Goal: Use online tool/utility: Utilize a website feature to perform a specific function

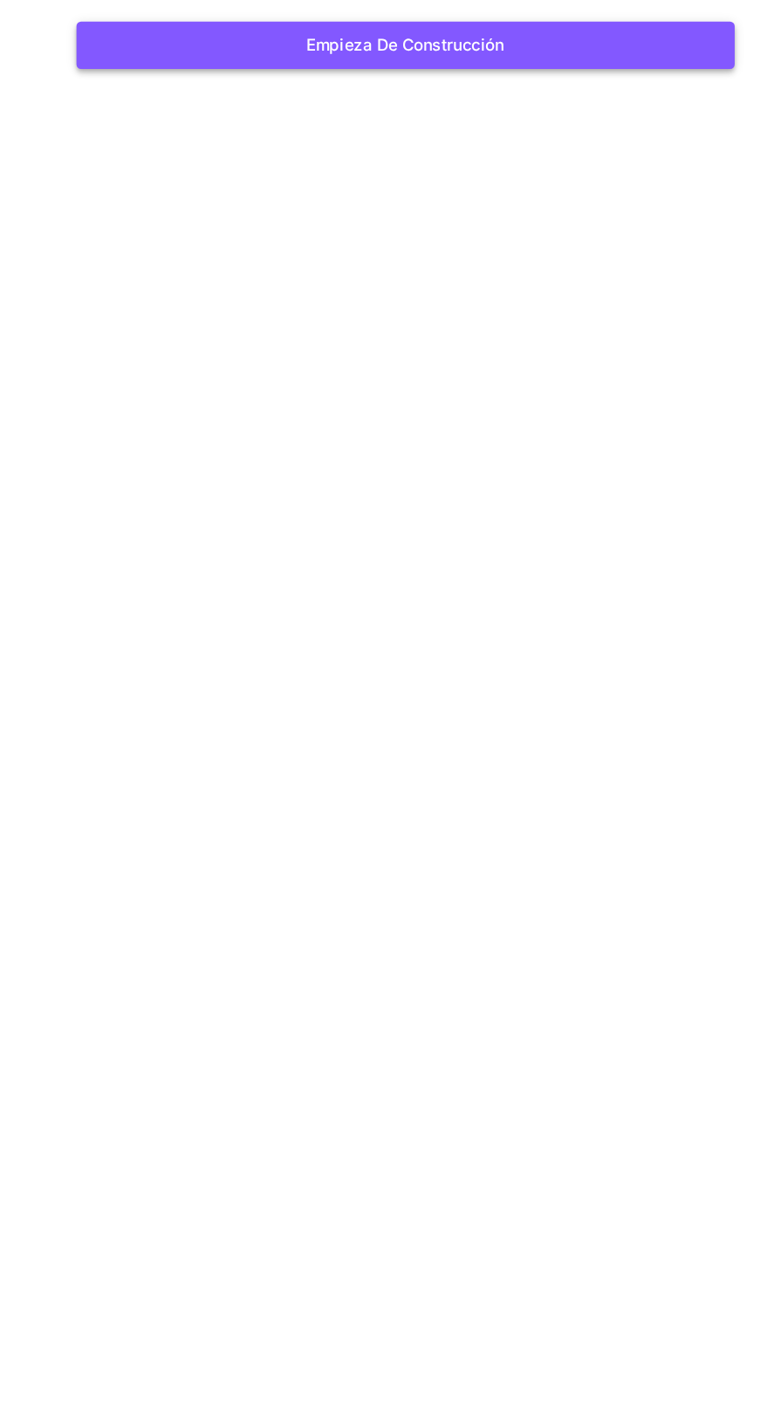
click at [498, 231] on button "Empieza de construcción" at bounding box center [388, 225] width 498 height 36
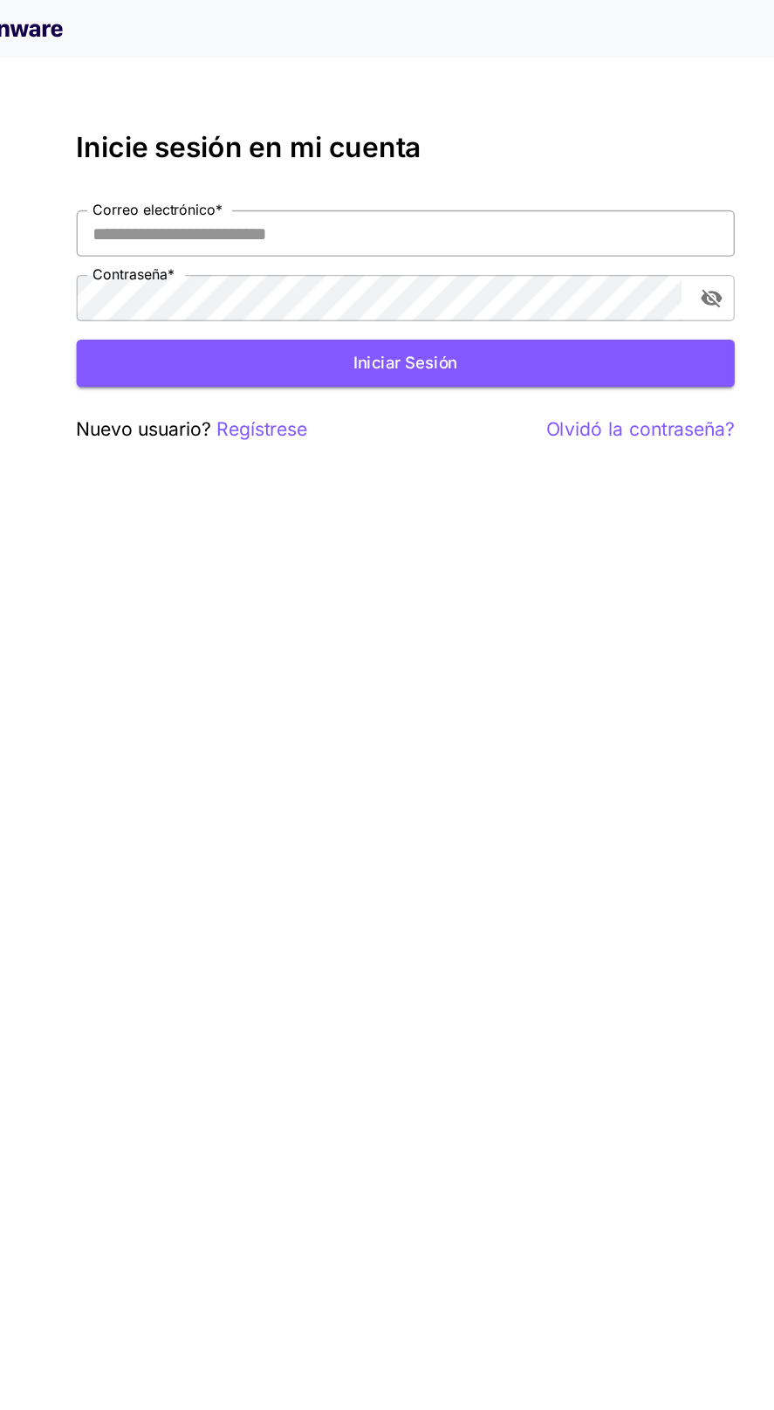
click at [430, 181] on input "Correo electrónico *" at bounding box center [388, 176] width 498 height 35
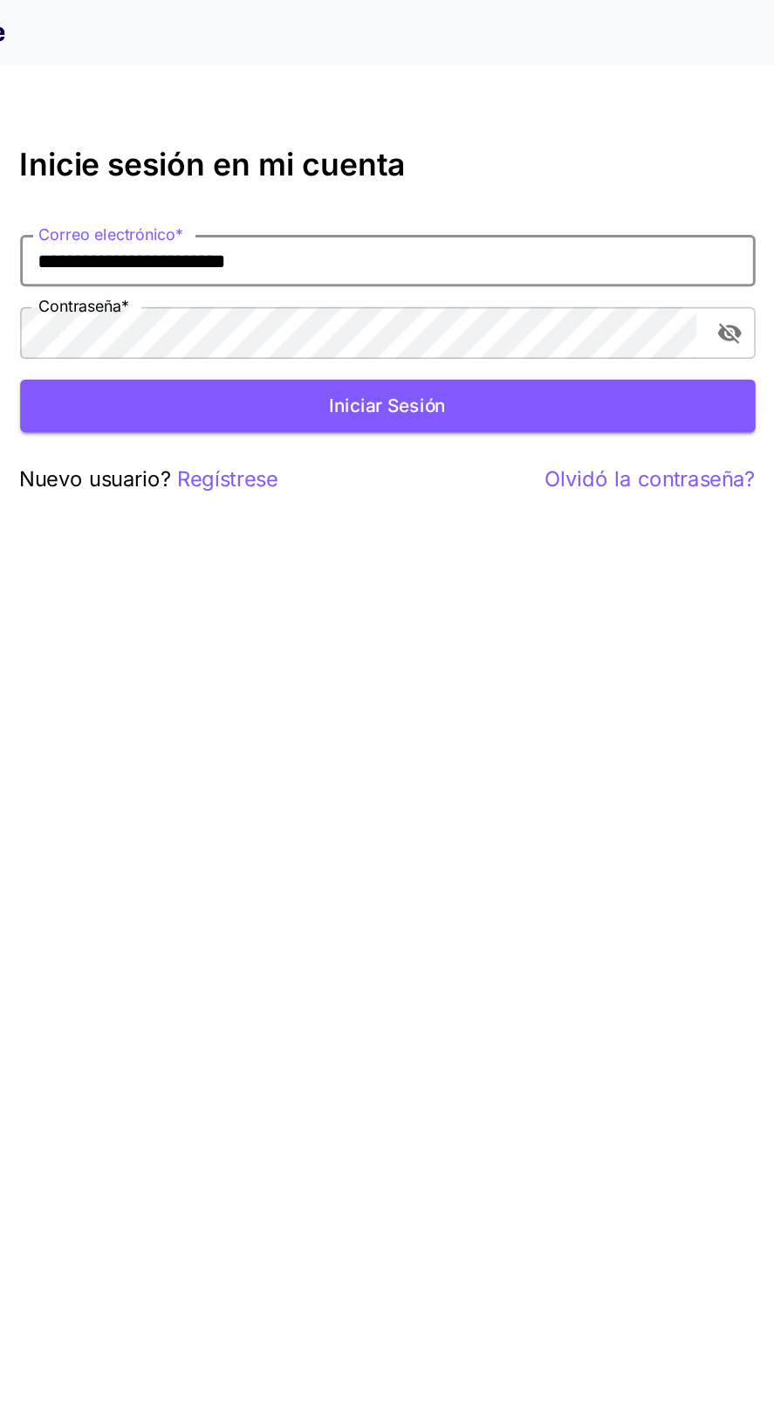
type input "**********"
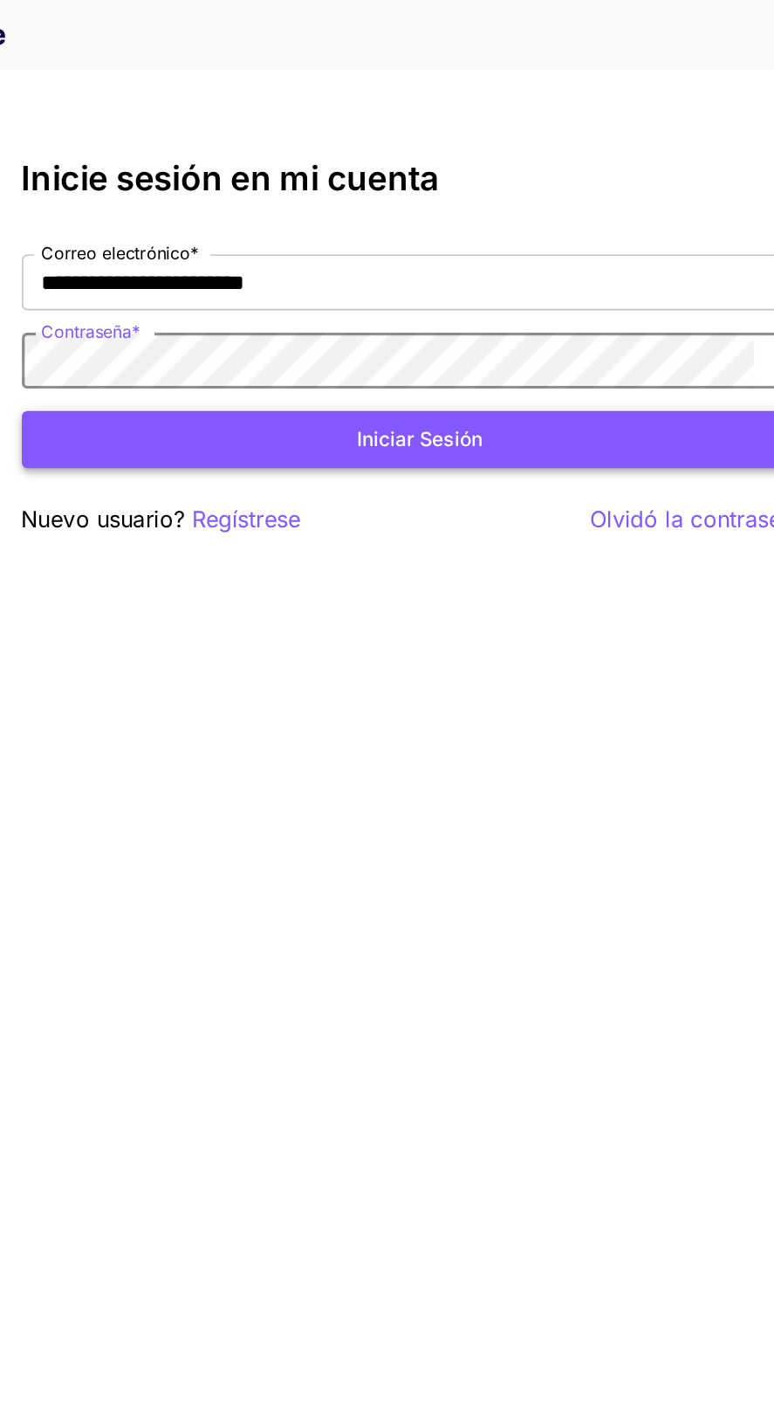
click at [466, 282] on button "Iniciar sesión" at bounding box center [388, 275] width 498 height 36
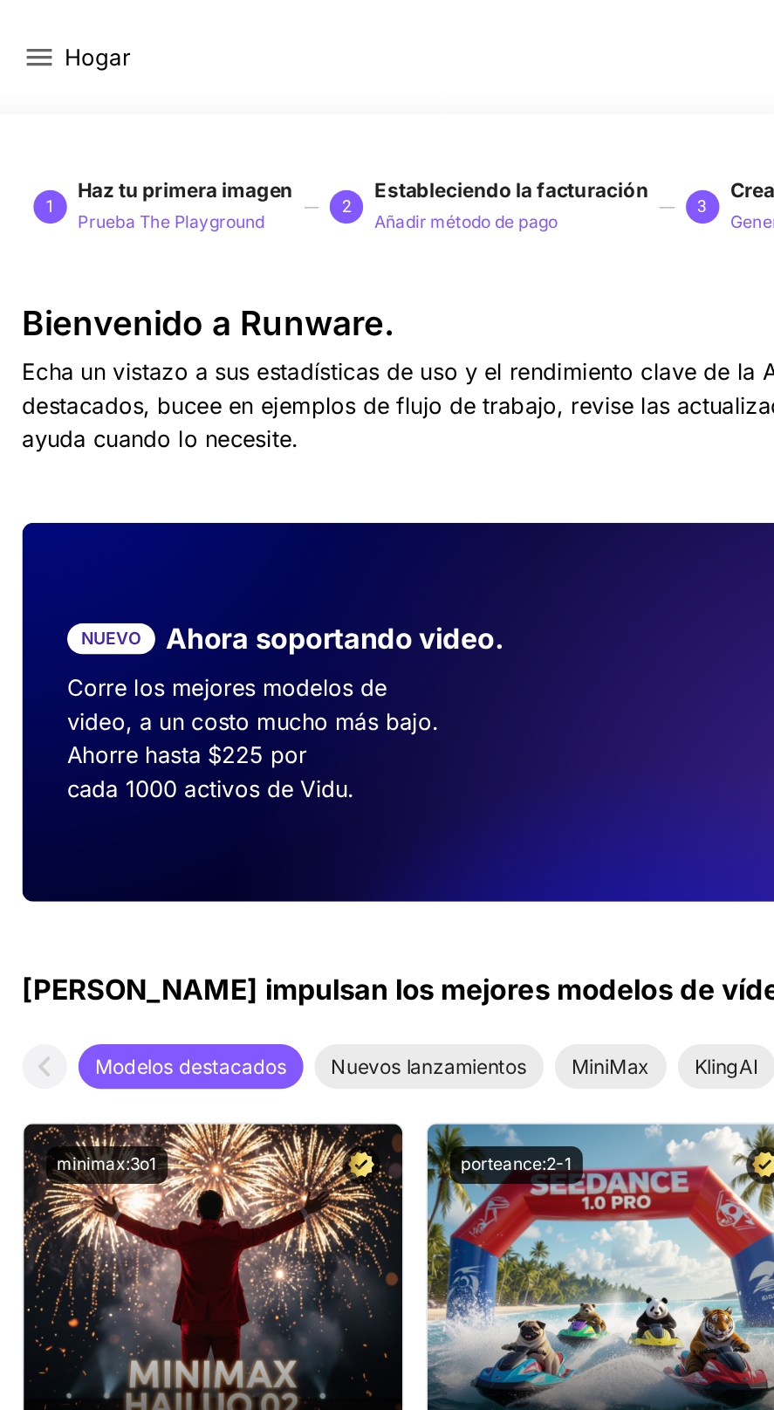
click at [34, 41] on icon at bounding box center [26, 36] width 16 height 10
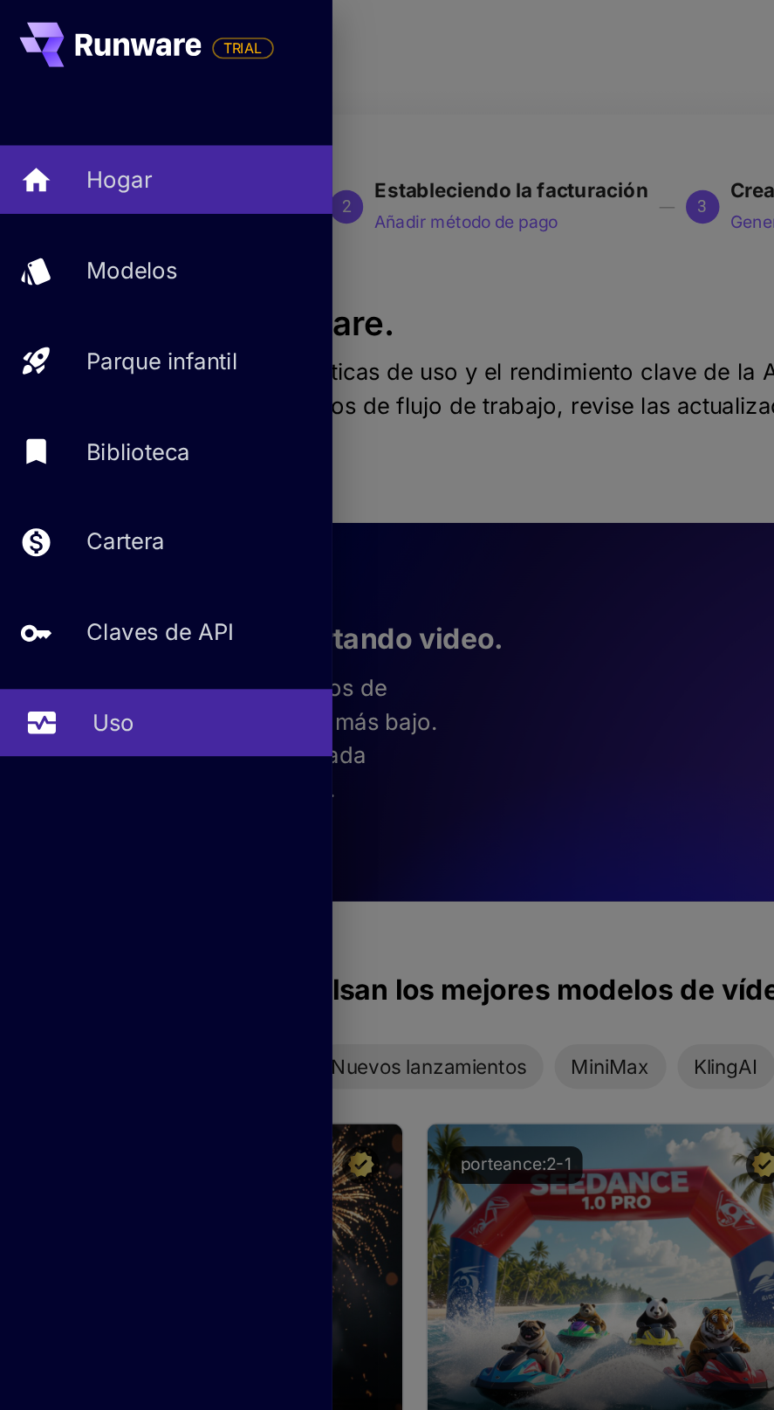
click at [70, 449] on p "Uso" at bounding box center [72, 451] width 26 height 21
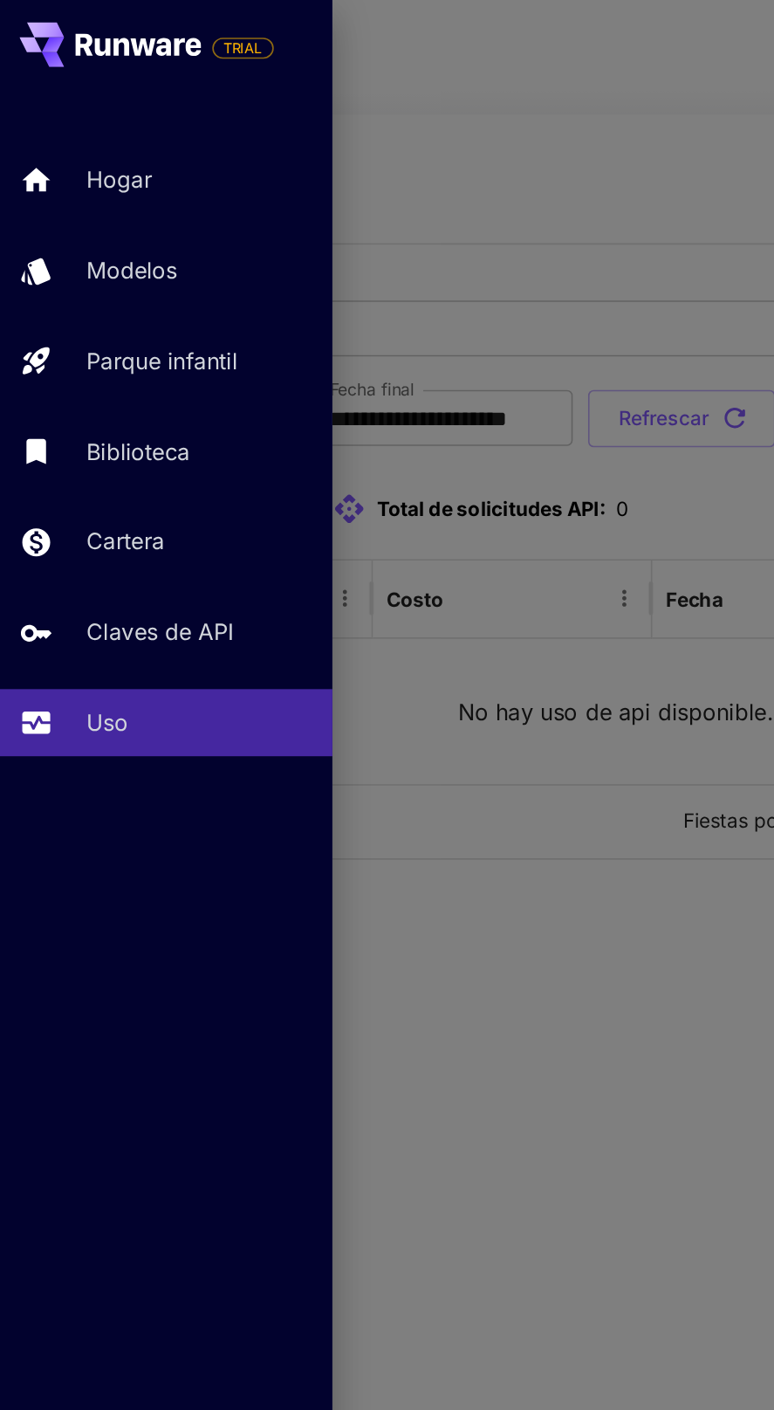
click at [340, 658] on div at bounding box center [387, 705] width 774 height 1410
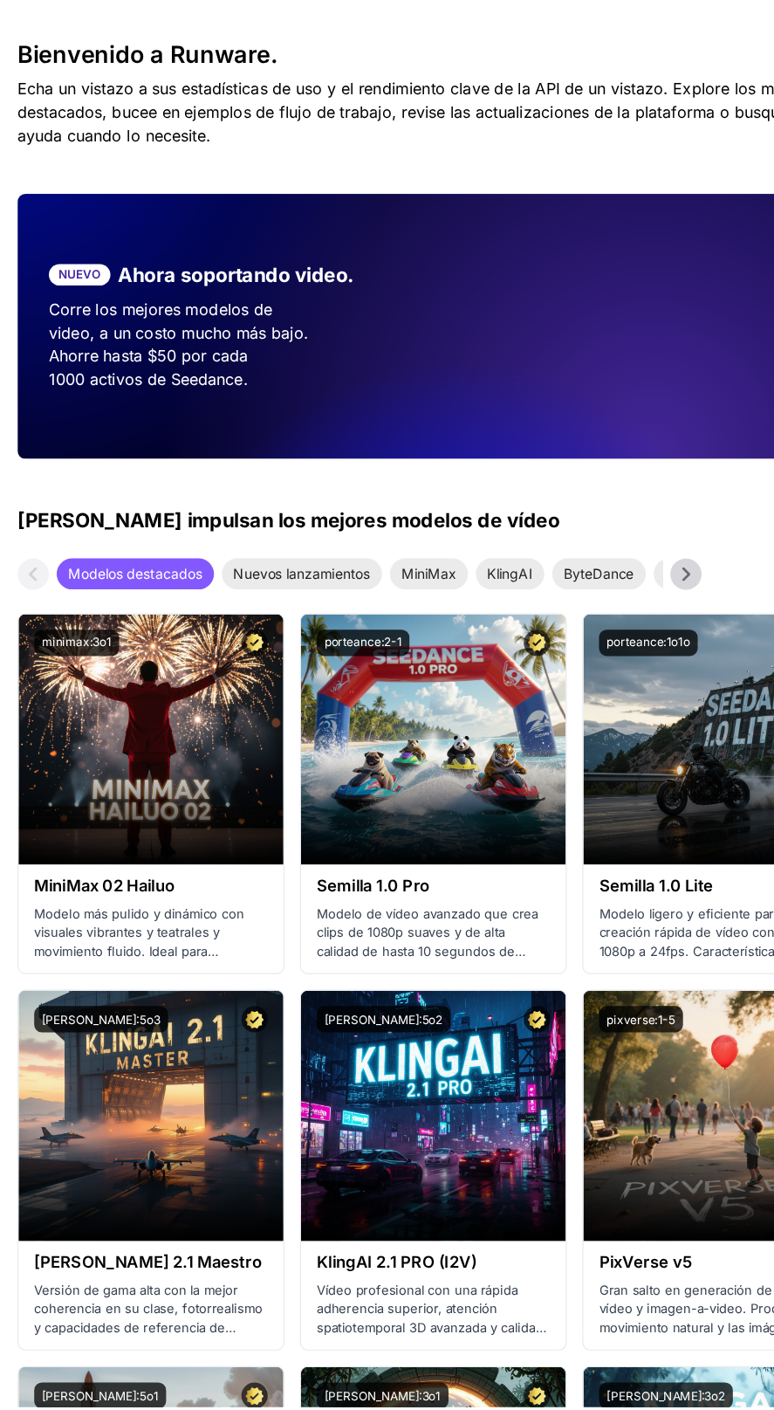
click at [221, 501] on p "Ahorre hasta $50 por cada 1000 activos de Seedance." at bounding box center [202, 482] width 316 height 42
click at [189, 425] on p "Corre los mejores modelos de video, a un costo mucho más bajo." at bounding box center [202, 440] width 316 height 42
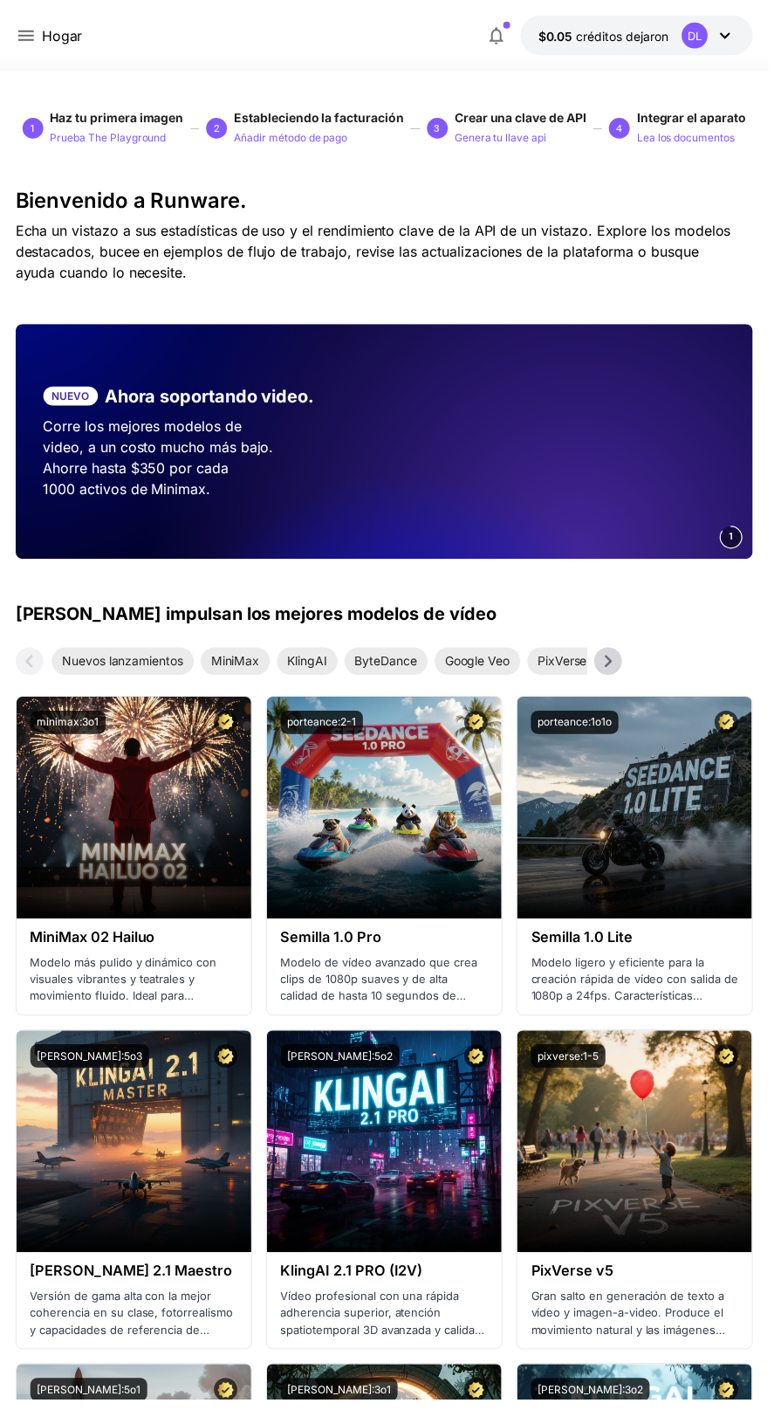
click at [648, 539] on video at bounding box center [514, 444] width 489 height 237
click at [340, 483] on p "Ahorre hasta $50 por cada 1000 activos de Seedance." at bounding box center [202, 482] width 316 height 42
click at [233, 396] on p "Ahora soportando video." at bounding box center [211, 399] width 211 height 26
click at [425, 471] on video at bounding box center [514, 444] width 489 height 237
click at [472, 458] on video at bounding box center [514, 444] width 489 height 237
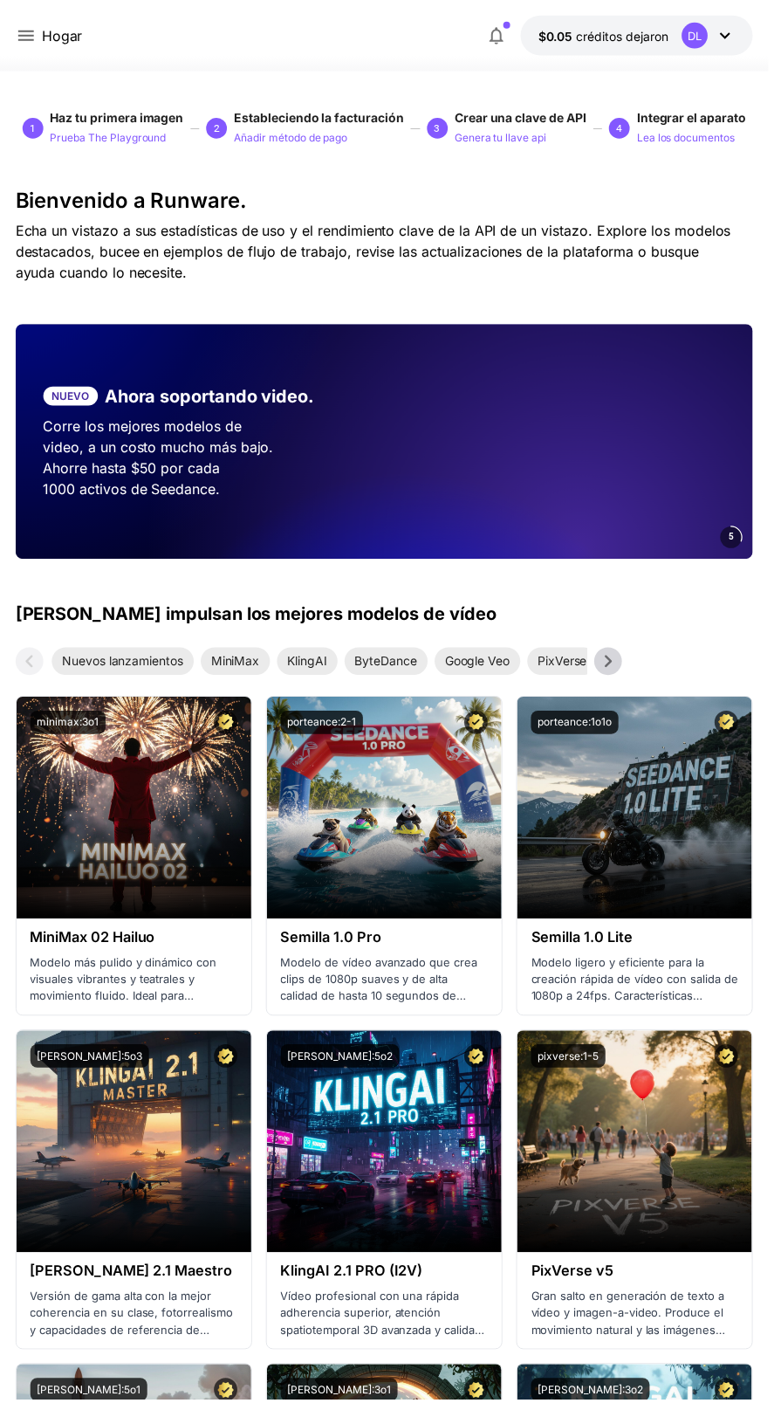
click at [500, 416] on video at bounding box center [514, 444] width 489 height 237
click at [519, 426] on video at bounding box center [514, 444] width 489 height 237
click at [532, 404] on video at bounding box center [514, 444] width 489 height 237
click at [534, 450] on video at bounding box center [514, 444] width 489 height 237
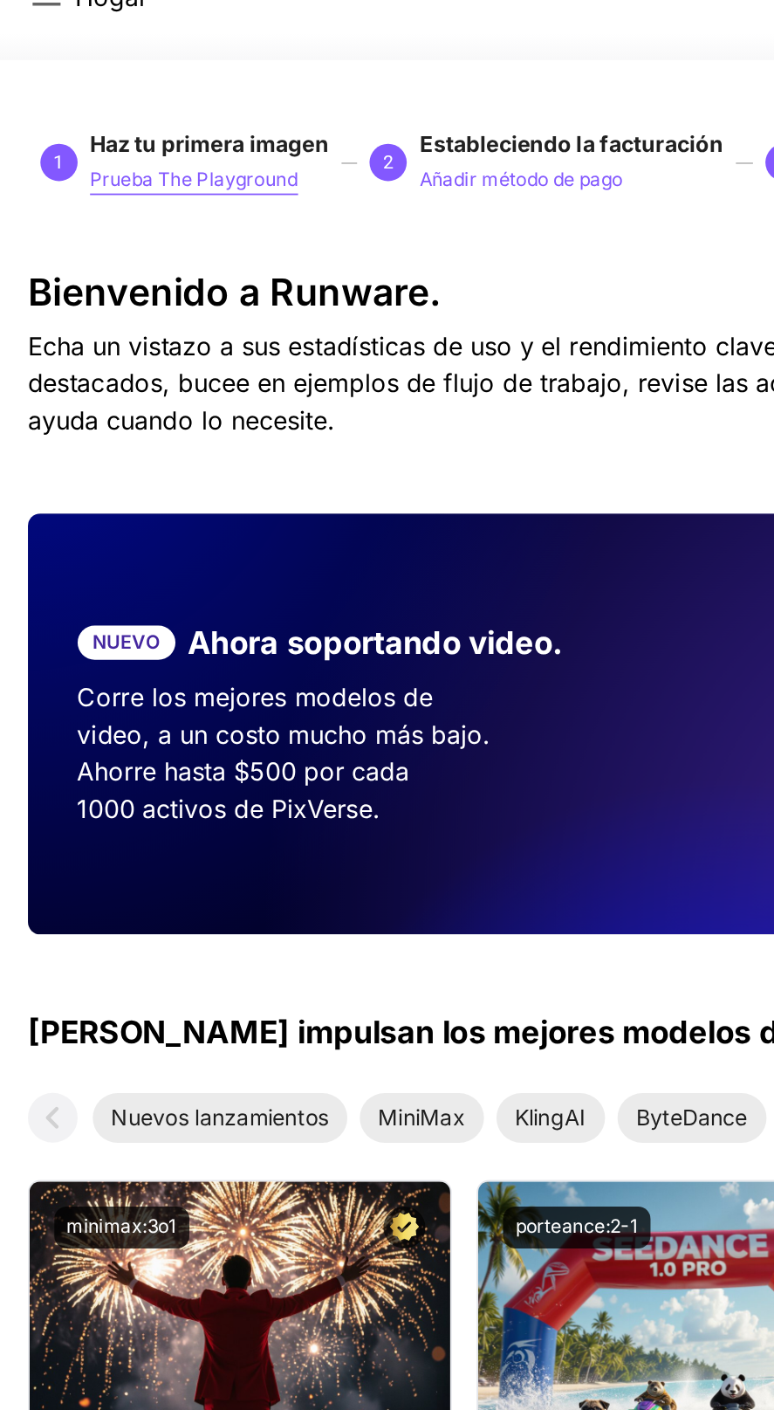
click at [168, 148] on p "Prueba The Playground" at bounding box center [109, 139] width 117 height 17
